Goal: Transaction & Acquisition: Purchase product/service

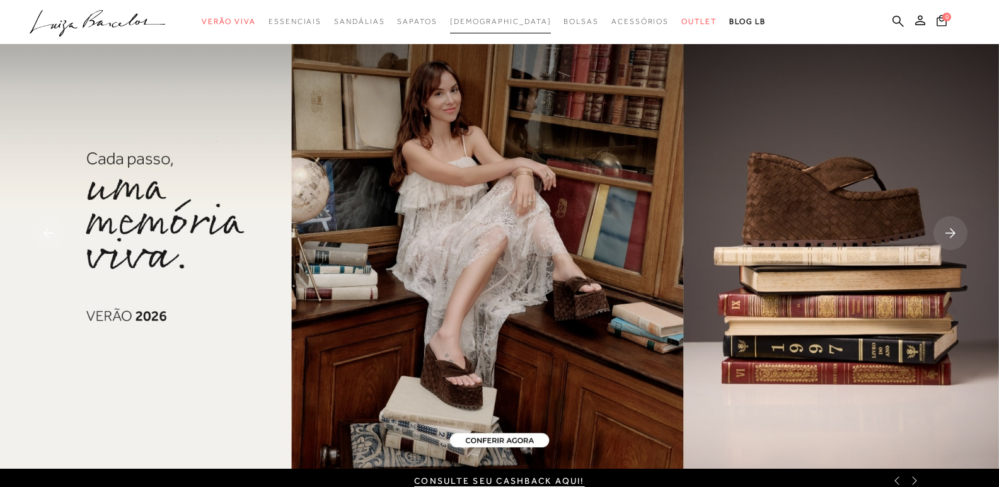
click at [485, 25] on span "[DEMOGRAPHIC_DATA]" at bounding box center [500, 21] width 101 height 9
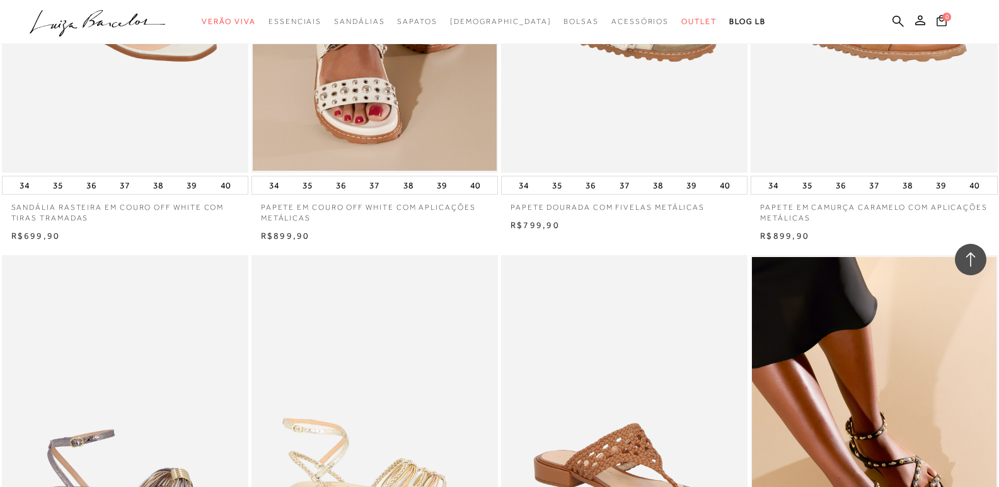
scroll to position [2419, 0]
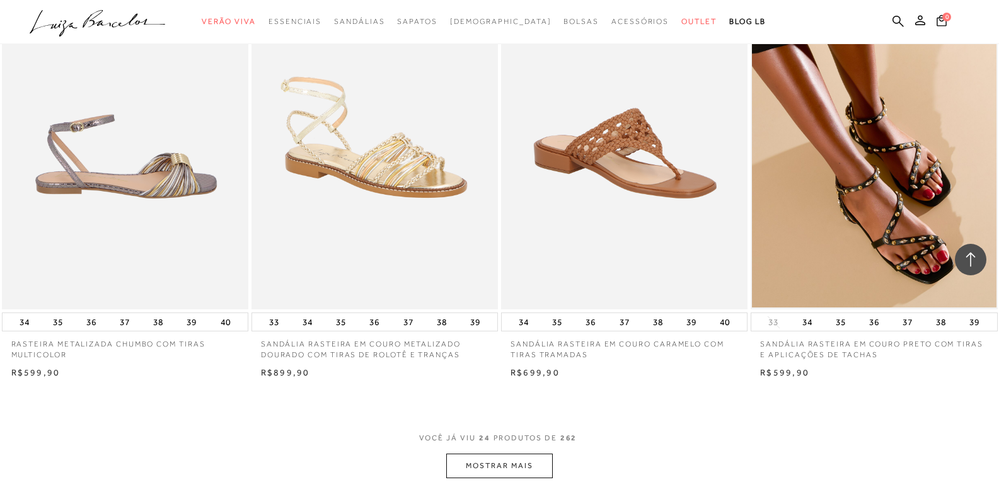
click at [509, 465] on button "MOSTRAR MAIS" at bounding box center [499, 466] width 106 height 25
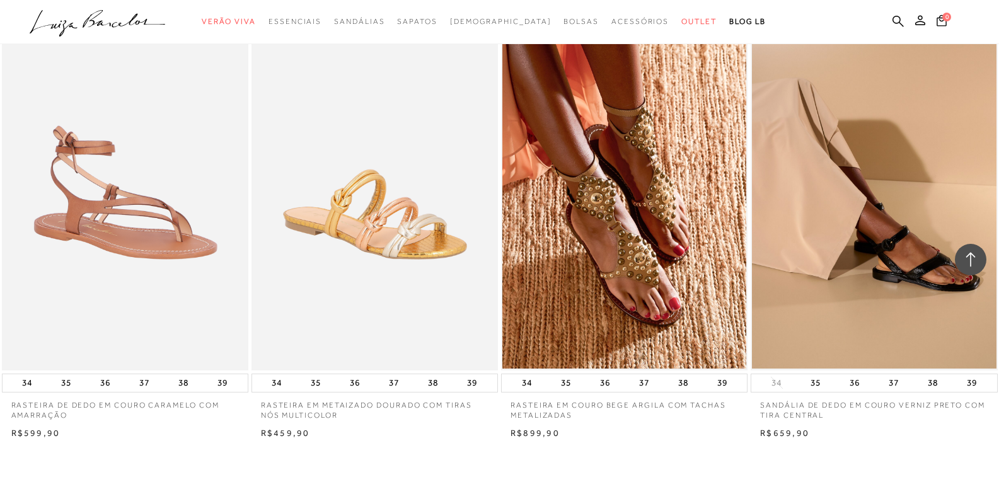
scroll to position [5255, 0]
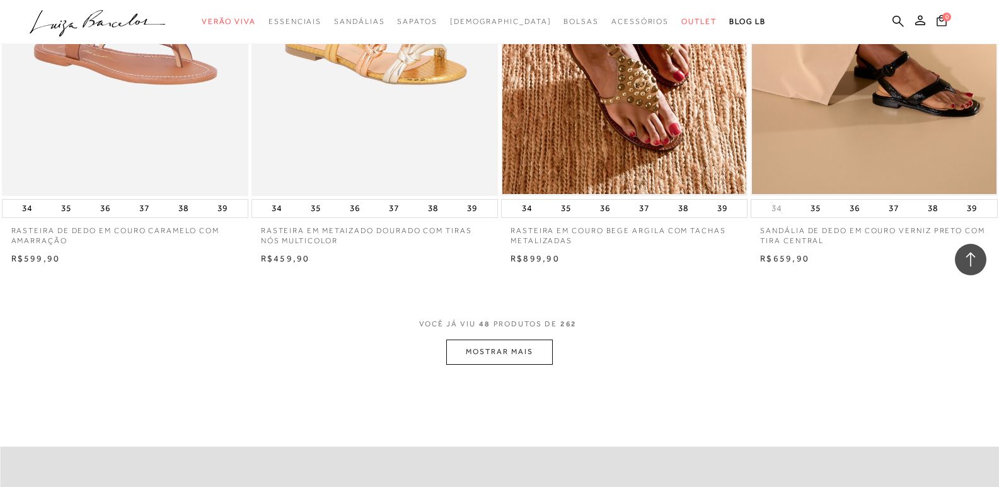
click at [485, 347] on button "MOSTRAR MAIS" at bounding box center [499, 352] width 106 height 25
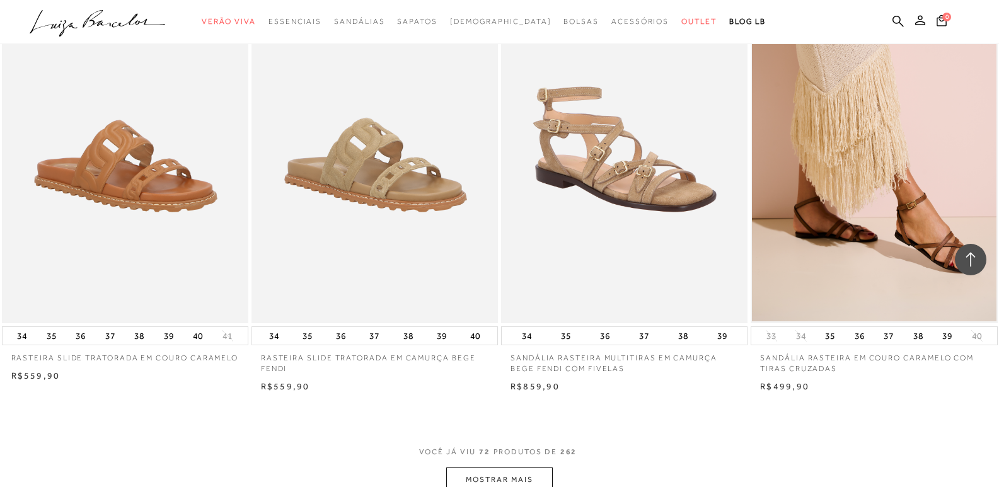
scroll to position [7966, 0]
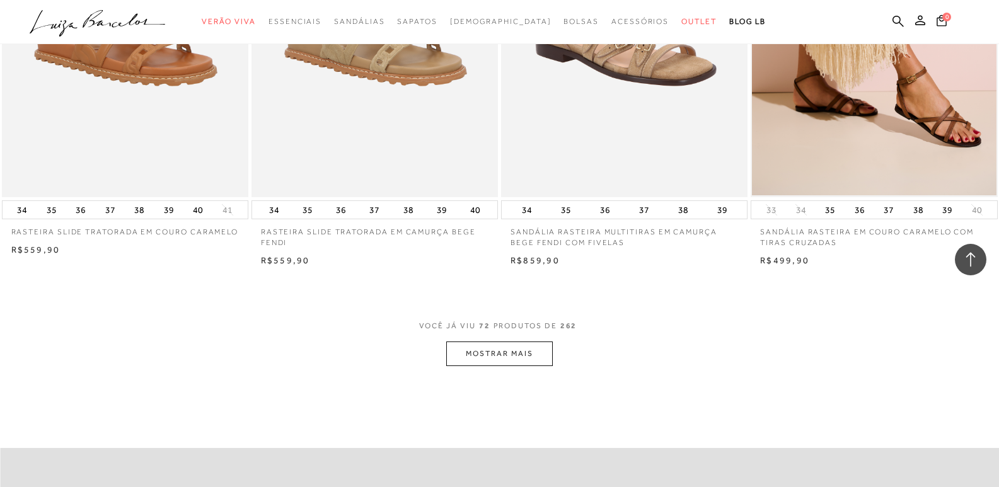
click at [471, 356] on button "MOSTRAR MAIS" at bounding box center [499, 354] width 106 height 25
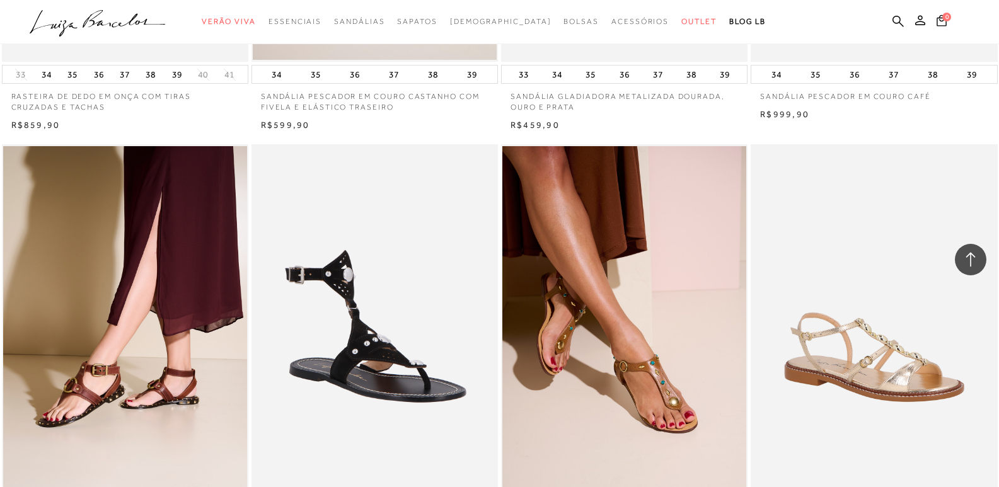
scroll to position [10613, 0]
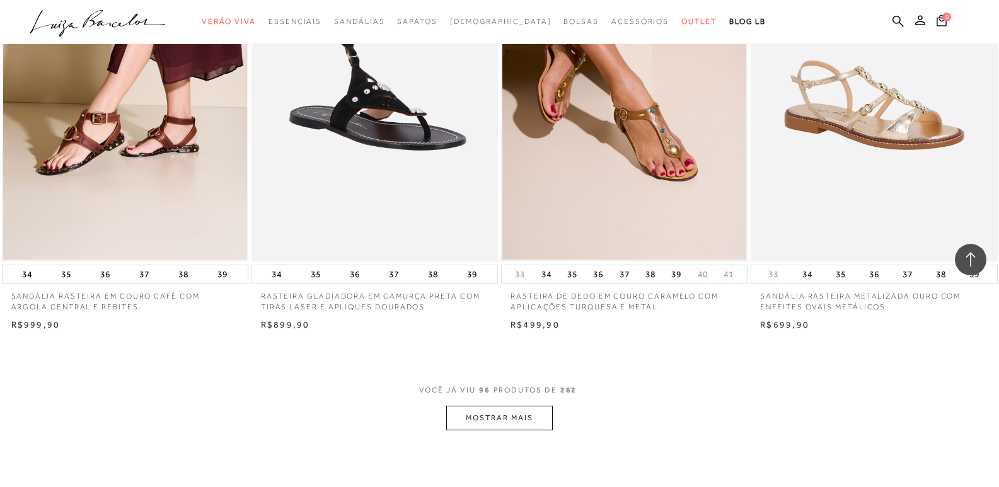
click at [502, 416] on button "MOSTRAR MAIS" at bounding box center [499, 418] width 106 height 25
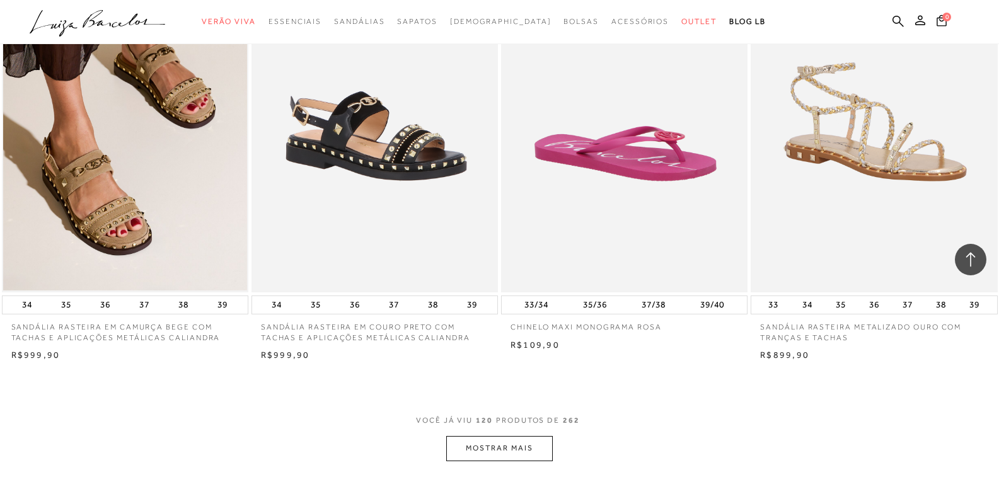
scroll to position [13450, 0]
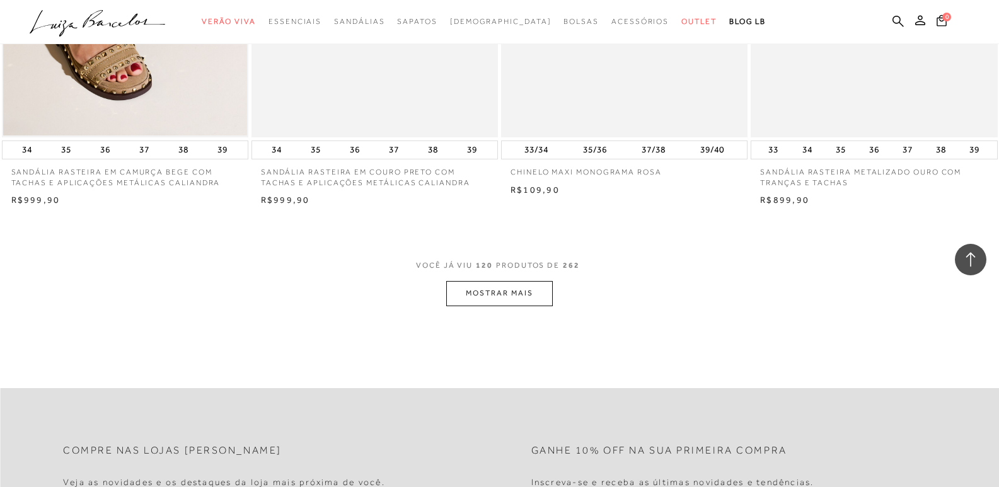
click at [521, 294] on button "MOSTRAR MAIS" at bounding box center [499, 293] width 106 height 25
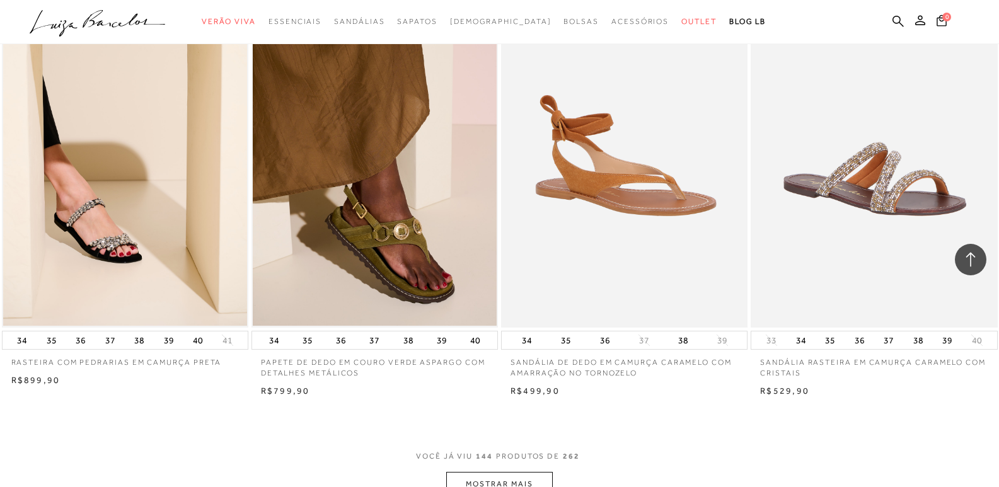
scroll to position [16349, 0]
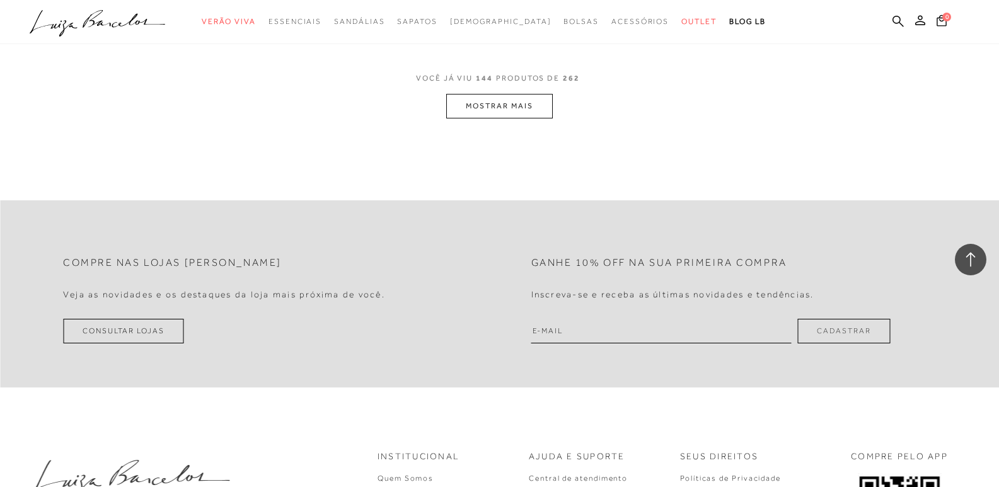
click at [506, 113] on button "MOSTRAR MAIS" at bounding box center [499, 106] width 106 height 25
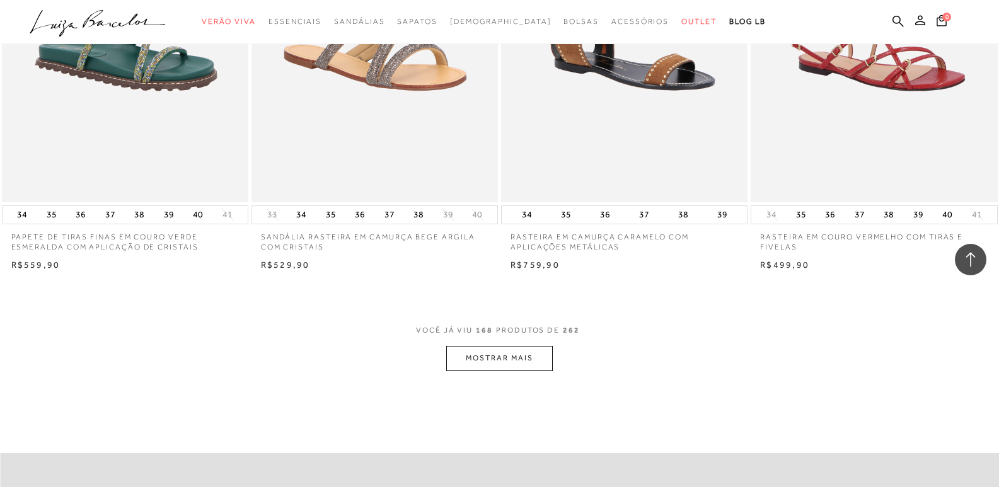
scroll to position [18997, 0]
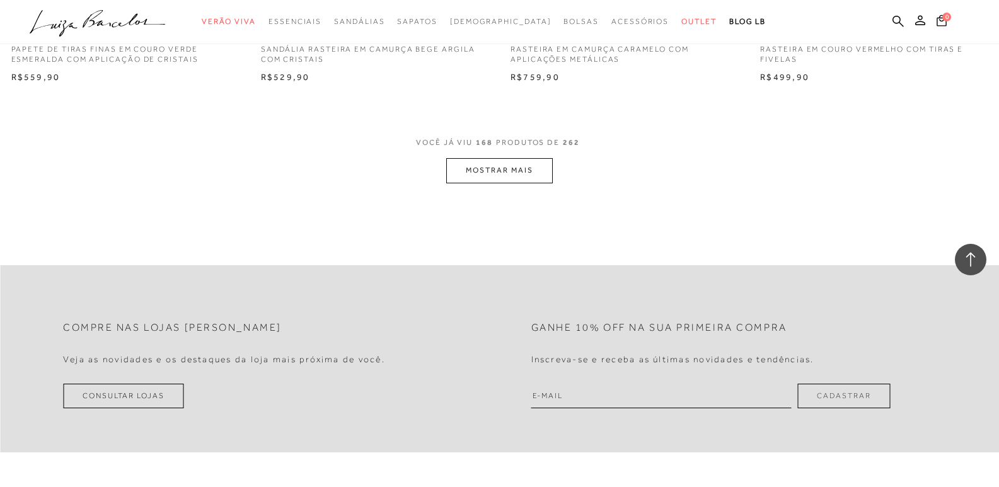
click at [524, 168] on button "MOSTRAR MAIS" at bounding box center [499, 170] width 106 height 25
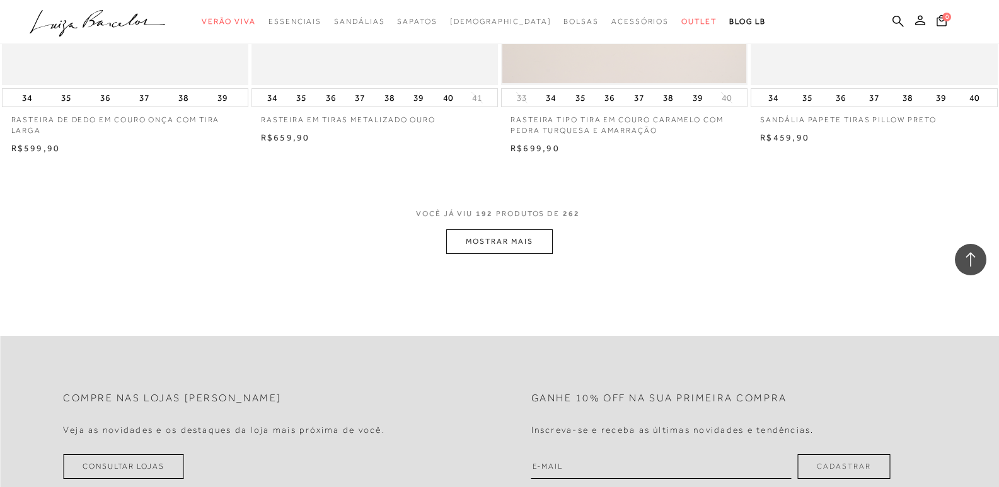
scroll to position [21644, 0]
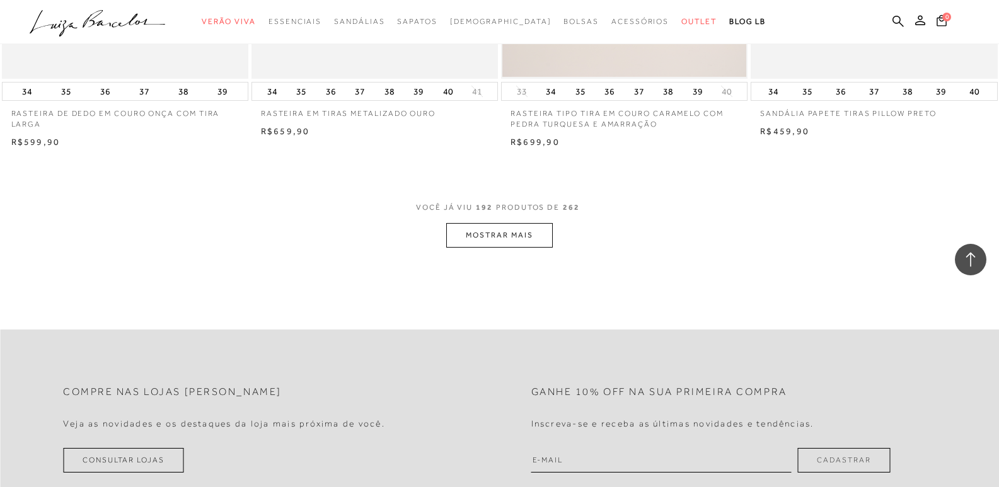
click at [502, 240] on button "MOSTRAR MAIS" at bounding box center [499, 235] width 106 height 25
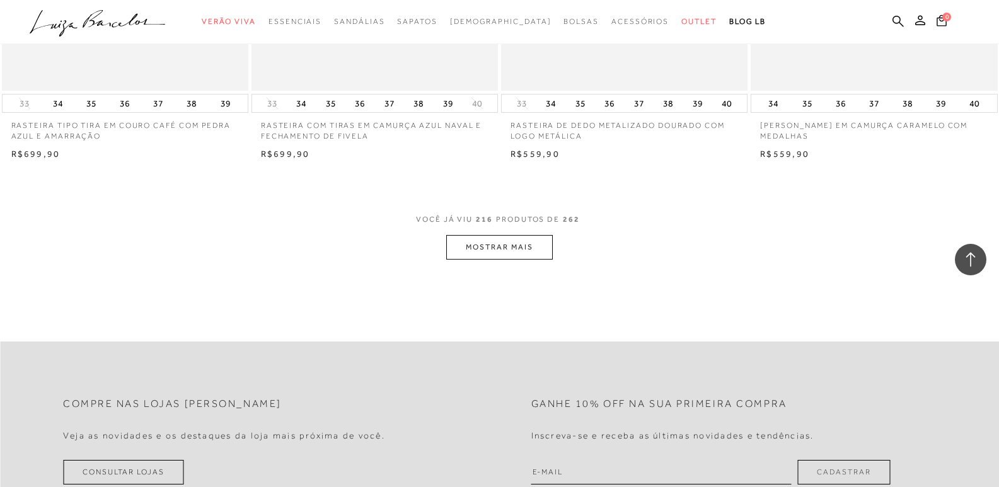
scroll to position [24481, 0]
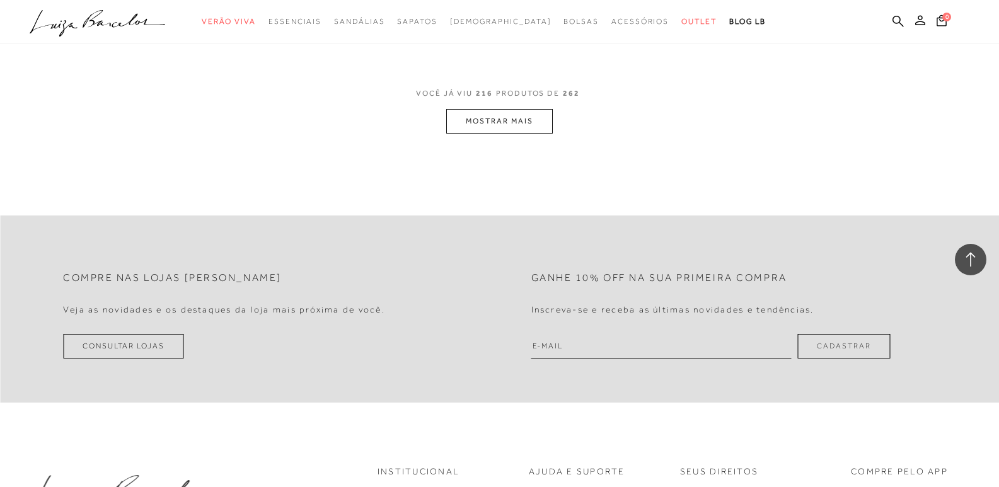
click at [485, 115] on button "MOSTRAR MAIS" at bounding box center [499, 121] width 106 height 25
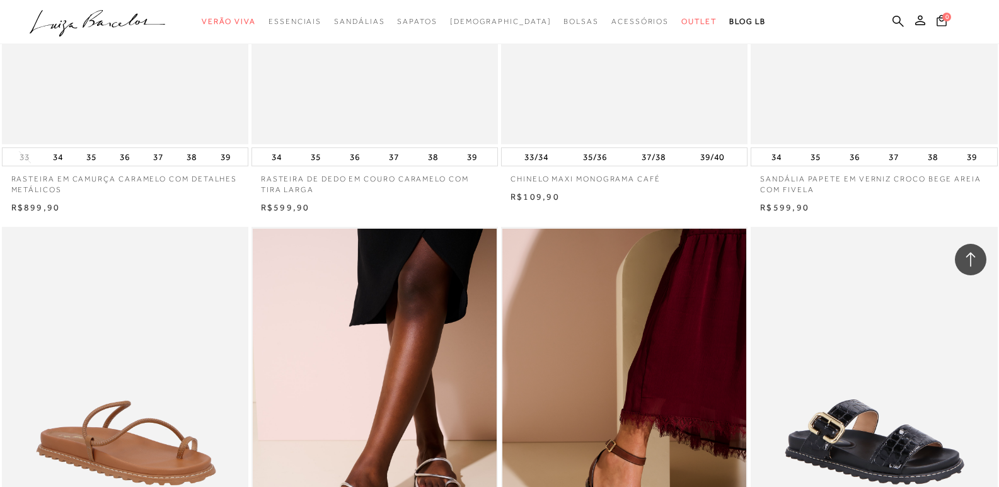
scroll to position [26939, 0]
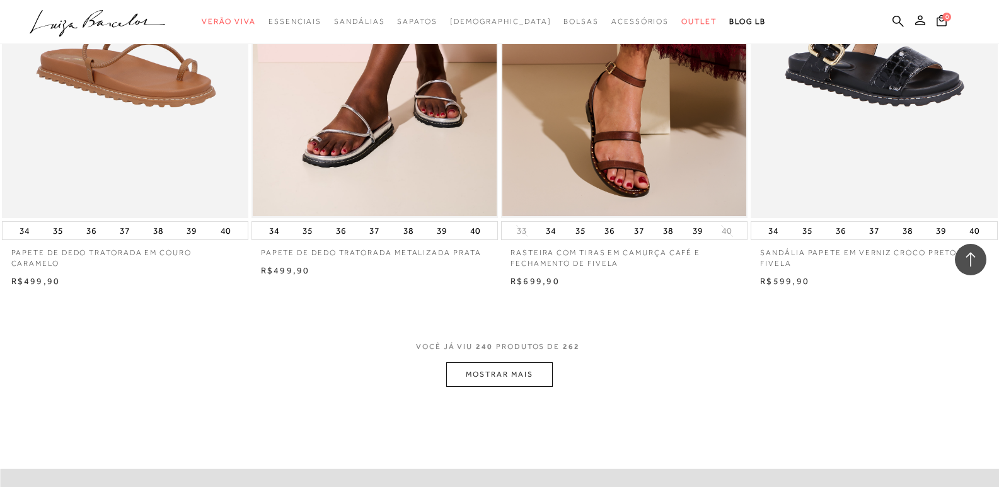
click at [485, 363] on button "MOSTRAR MAIS" at bounding box center [499, 374] width 106 height 25
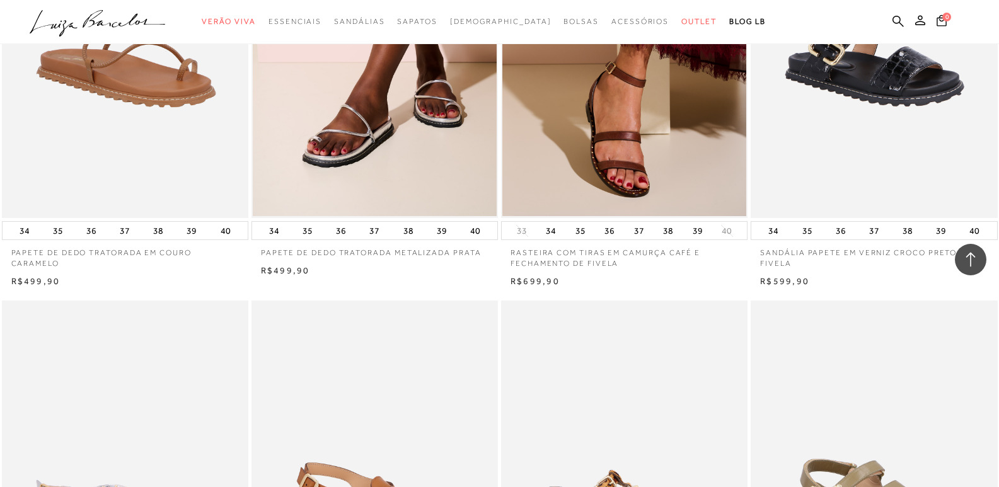
click at [630, 301] on img at bounding box center [624, 486] width 245 height 370
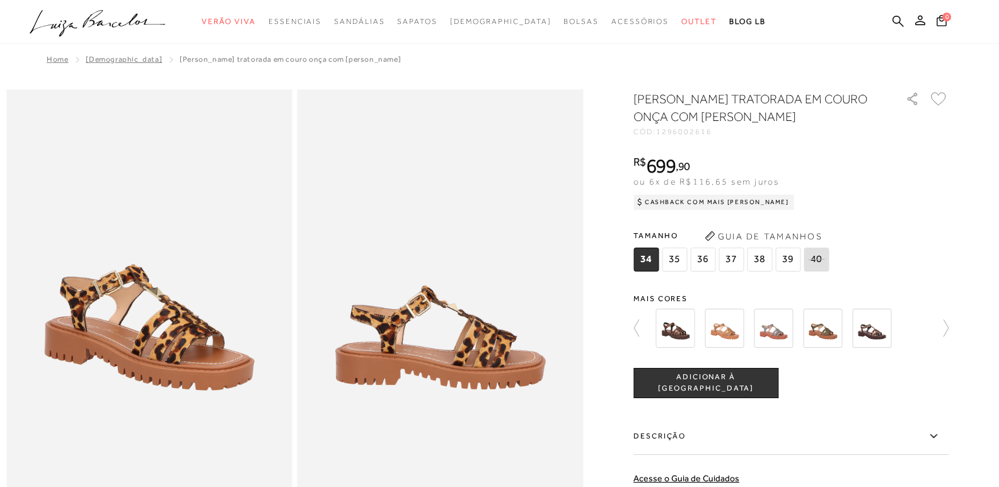
click at [662, 330] on img at bounding box center [675, 328] width 39 height 39
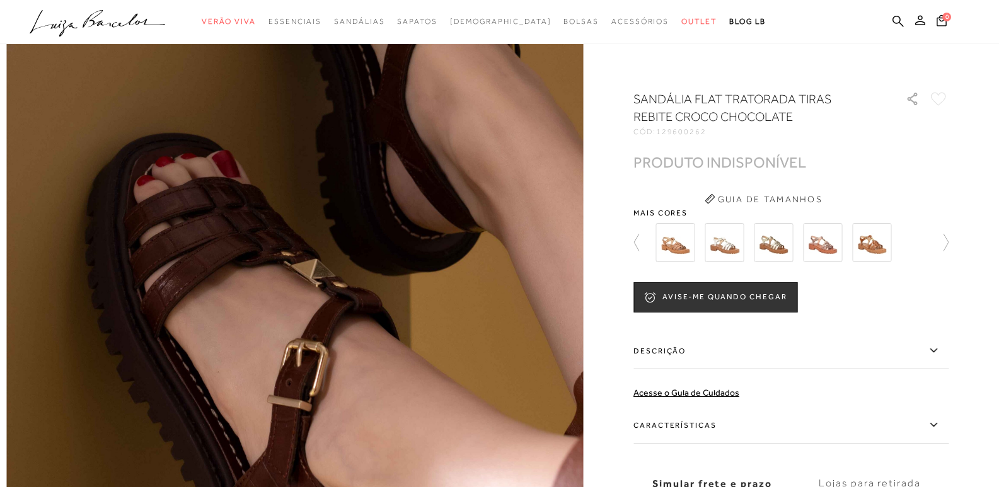
scroll to position [504, 0]
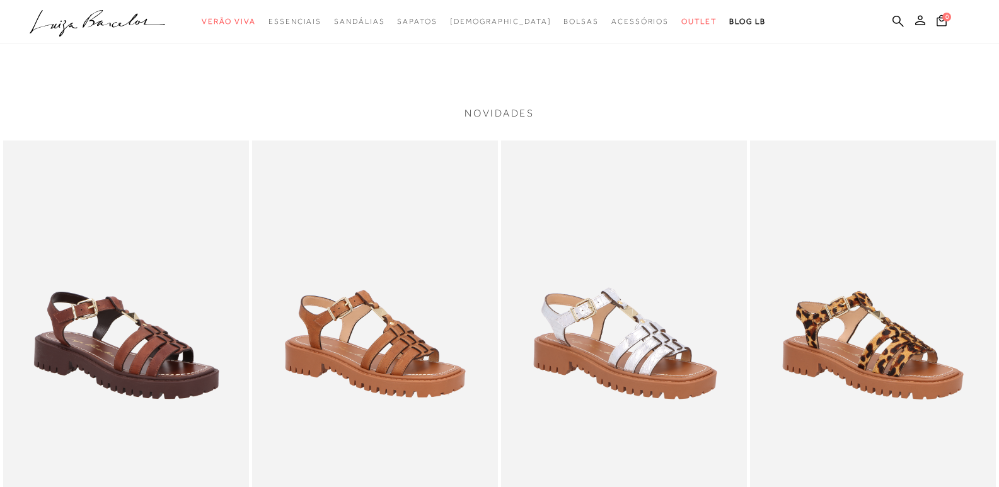
scroll to position [1135, 0]
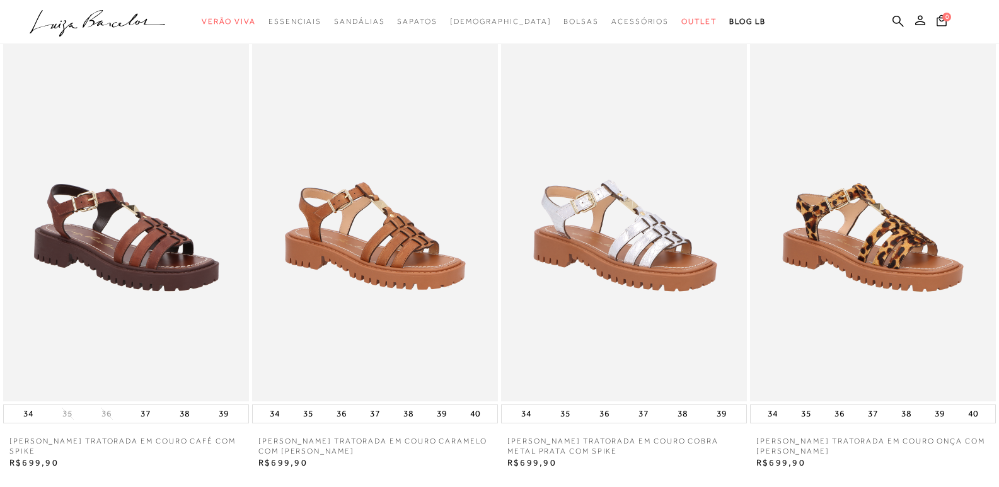
click at [145, 245] on img at bounding box center [126, 217] width 246 height 369
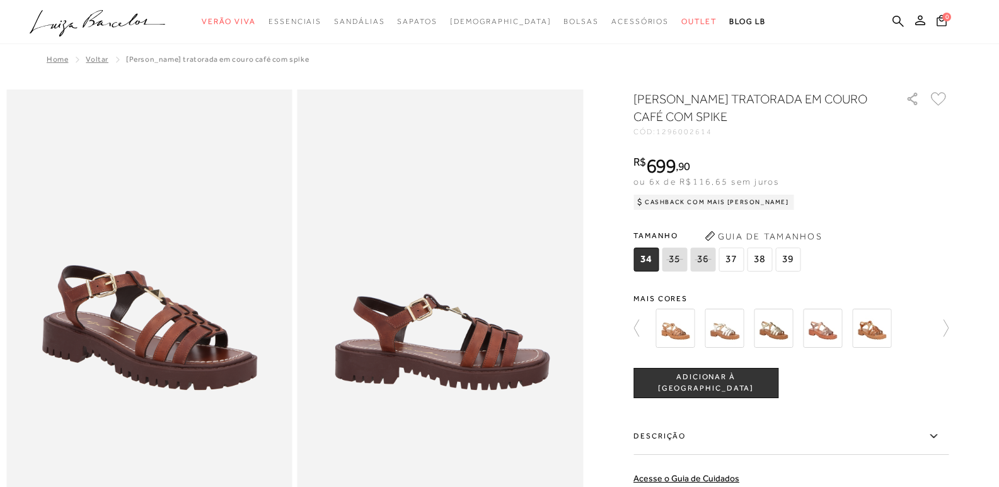
click at [122, 298] on img at bounding box center [149, 304] width 286 height 429
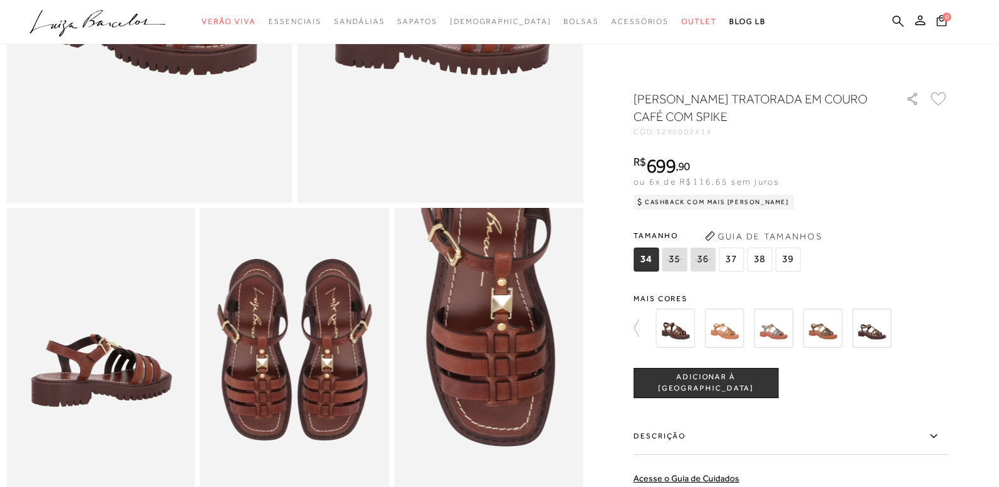
click at [337, 352] on img at bounding box center [294, 350] width 189 height 284
click at [299, 391] on img at bounding box center [294, 350] width 189 height 284
